Goal: Communication & Community: Answer question/provide support

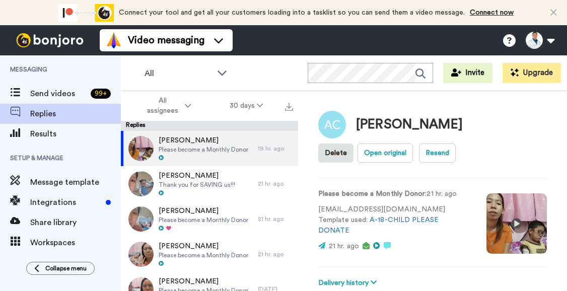
scroll to position [181, 0]
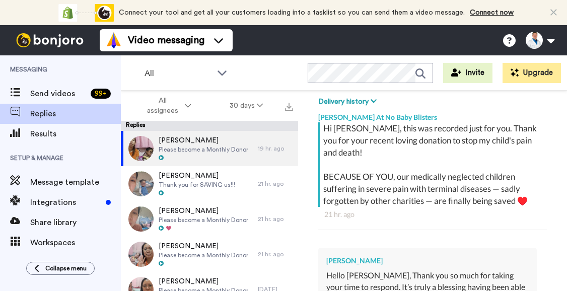
type textarea "x"
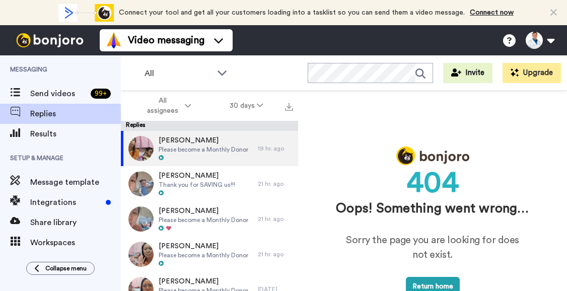
scroll to position [36, 0]
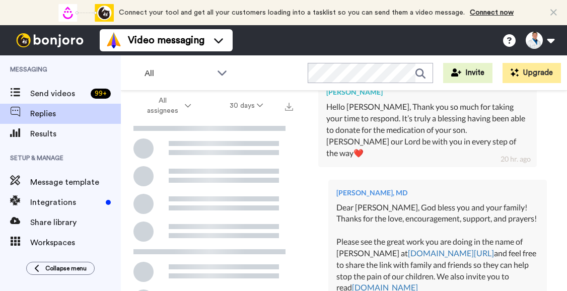
scroll to position [312, 0]
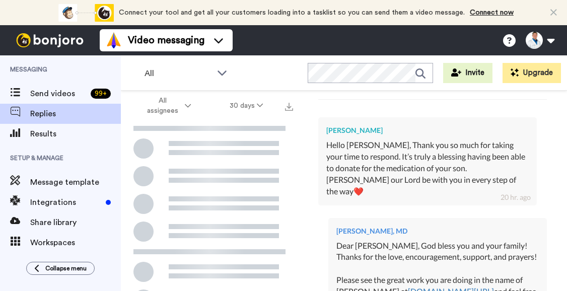
drag, startPoint x: 484, startPoint y: 160, endPoint x: 377, endPoint y: 237, distance: 132.1
click at [377, 237] on div "[PERSON_NAME], MD Dear [PERSON_NAME], God bless you and your family! Thanks for…" at bounding box center [437, 279] width 219 height 122
copy div "[DEMOGRAPHIC_DATA] bless you and your family! Thanks for the love, encouragemen…"
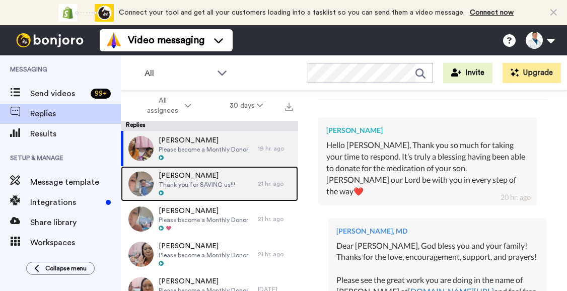
click at [204, 189] on div "[PERSON_NAME] Thank you for SAVING us!!!" at bounding box center [197, 184] width 77 height 26
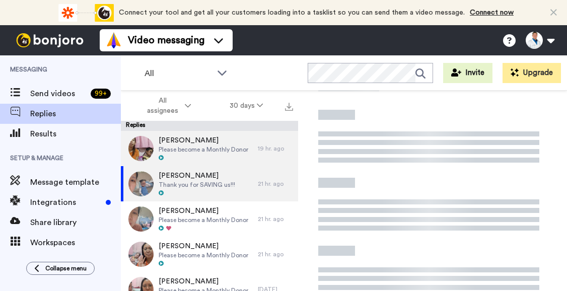
scroll to position [185, 0]
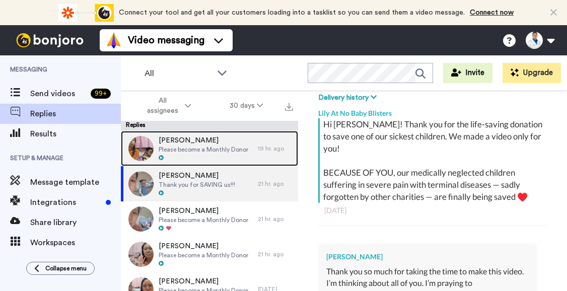
click at [209, 153] on span "Please become a Monthly Donor" at bounding box center [204, 150] width 90 height 8
type textarea "x"
